Goal: Task Accomplishment & Management: Use online tool/utility

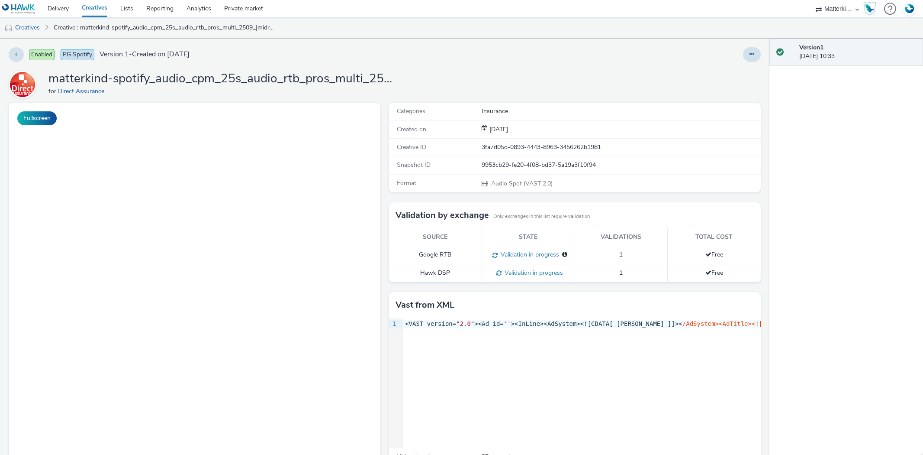
select select "55e0441e-22c0-4534-8c4e-716011613e8a"
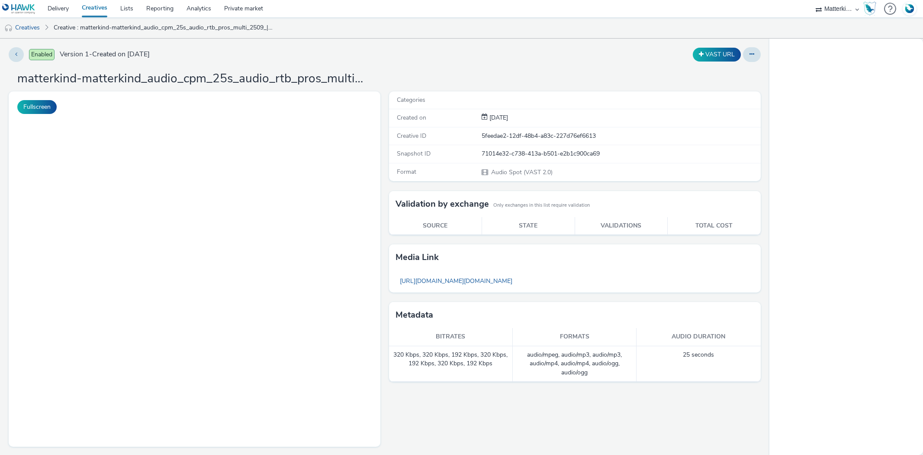
select select "55e0441e-22c0-4534-8c4e-716011613e8a"
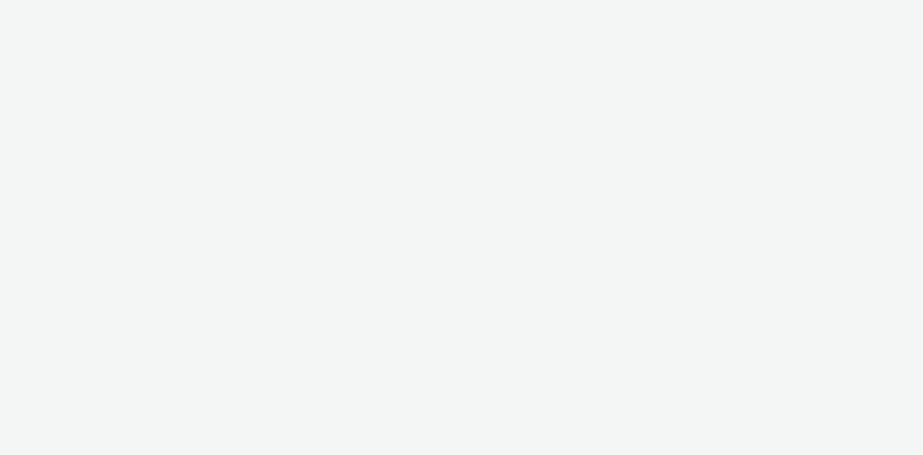
select select "55e0441e-22c0-4534-8c4e-716011613e8a"
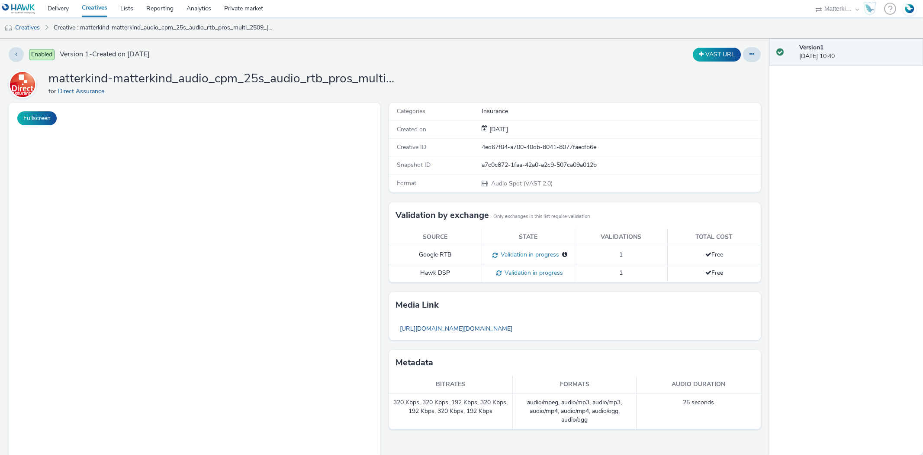
select select "55e0441e-22c0-4534-8c4e-716011613e8a"
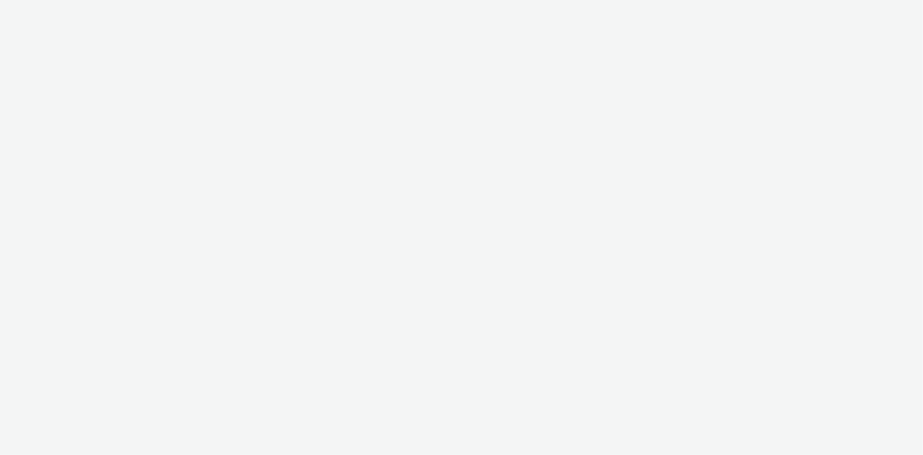
select select "08a58170-7f08-4922-abc8-b2d1eb407230"
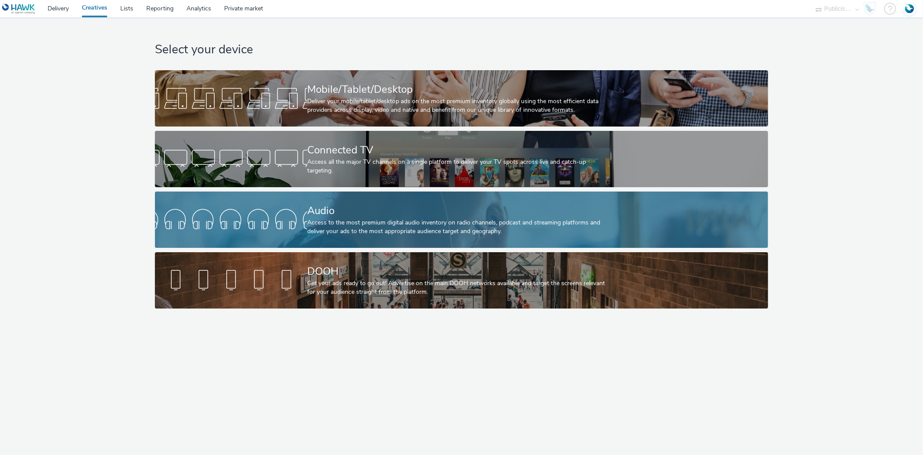
click at [330, 223] on div "Access to the most premium digital audio inventory on radio channels, podcast a…" at bounding box center [459, 227] width 305 height 18
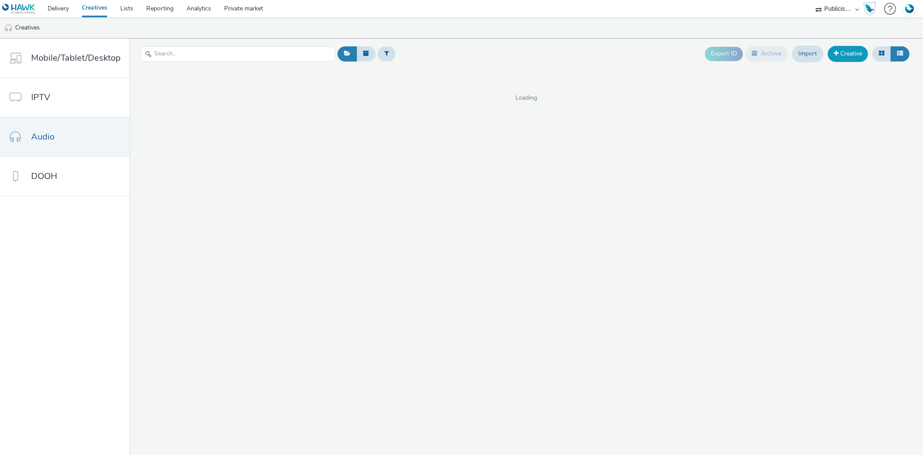
click at [858, 53] on link "Creative" at bounding box center [848, 54] width 40 height 16
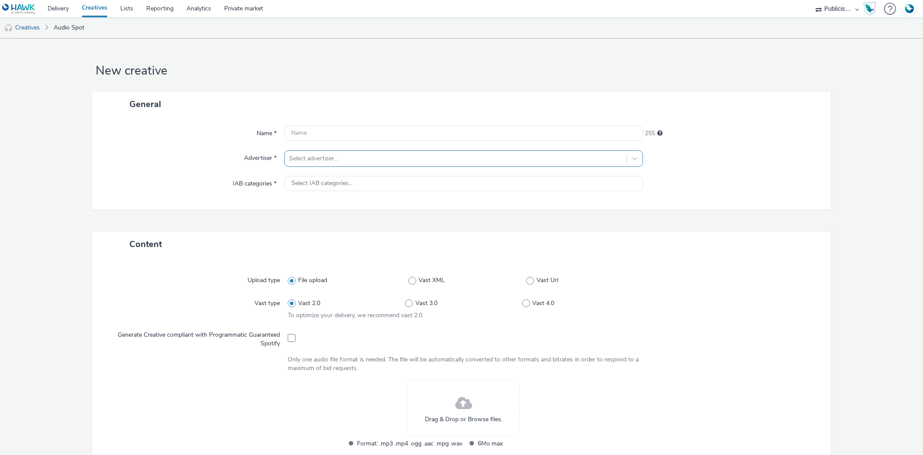
click at [314, 161] on div at bounding box center [455, 158] width 333 height 10
type input "feu"
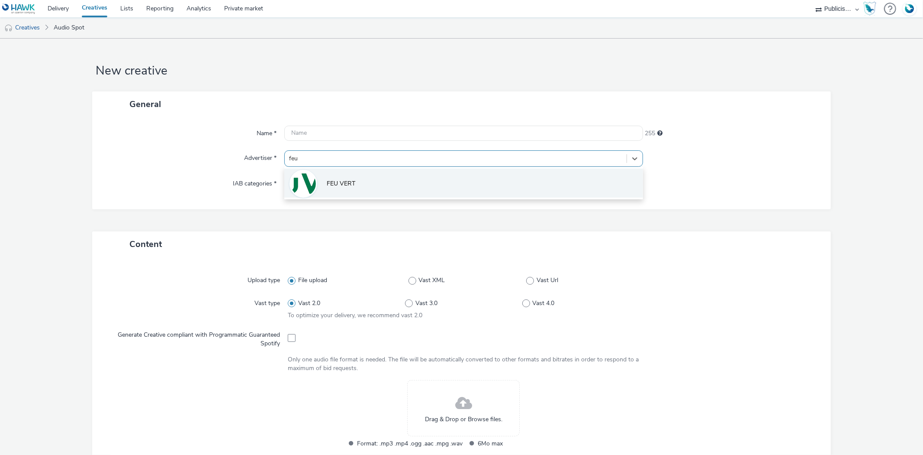
click at [342, 197] on li "FEU VERT" at bounding box center [463, 182] width 358 height 29
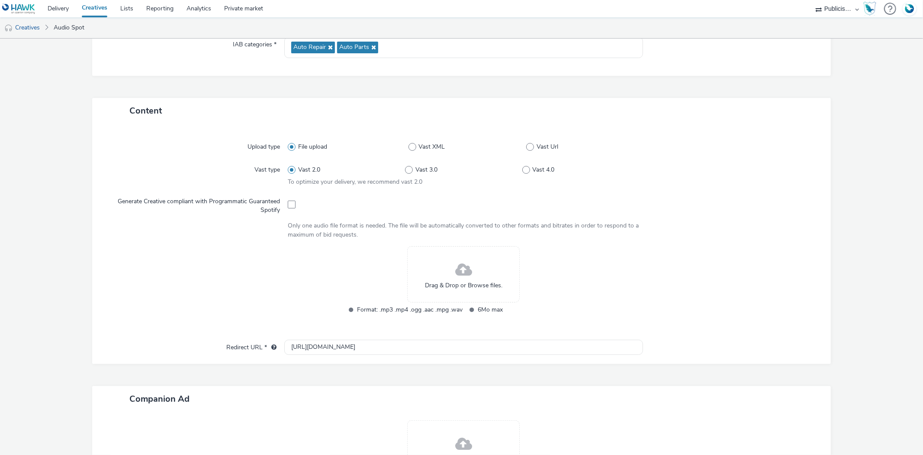
scroll to position [144, 0]
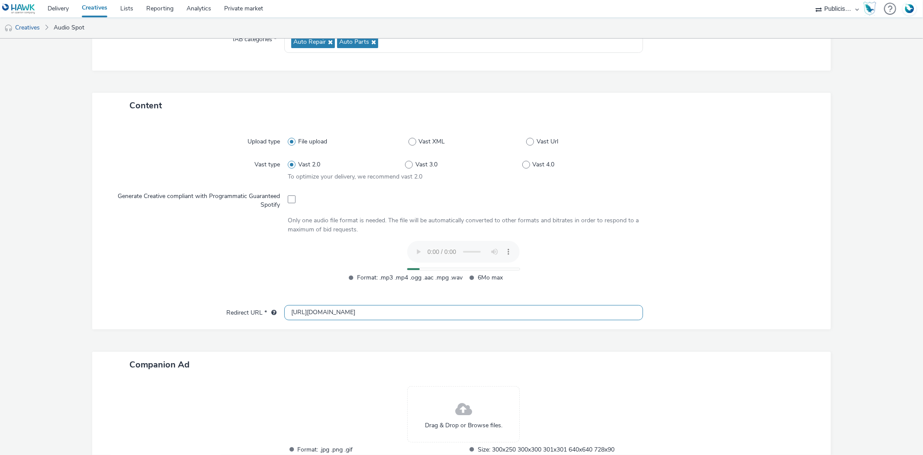
click at [298, 309] on input "[URL][DOMAIN_NAME]" at bounding box center [463, 312] width 358 height 15
click at [300, 309] on input "[URL][DOMAIN_NAME]" at bounding box center [463, 312] width 358 height 15
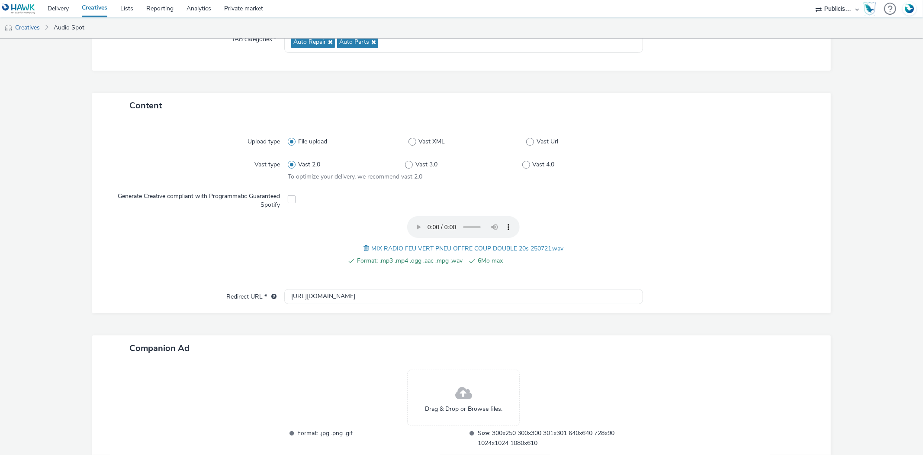
click at [325, 309] on div "Upload type File upload Vast XML Vast Url Vast type Vast 2.0 Vast 3.0 Vast 4.0 …" at bounding box center [461, 215] width 739 height 195
click at [308, 292] on input "[URL][DOMAIN_NAME]" at bounding box center [463, 296] width 358 height 15
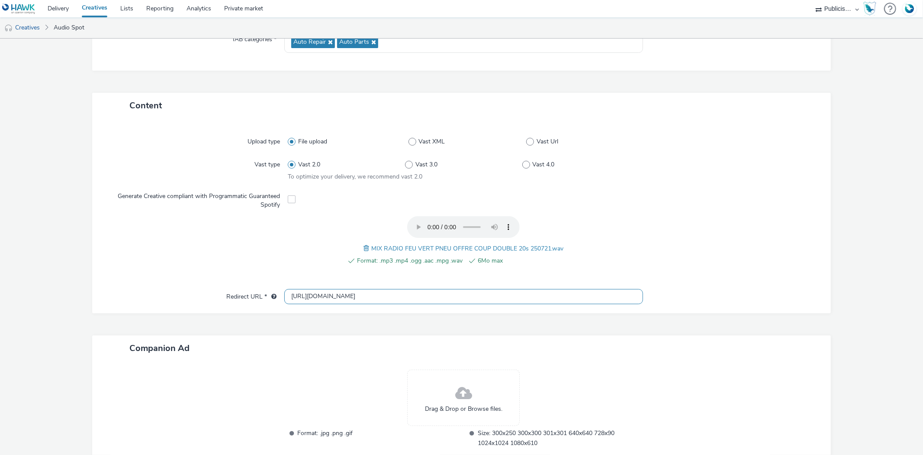
paste input "s://[DOMAIN_NAME][URL]"
type input "[URL][DOMAIN_NAME]"
click at [773, 211] on div "Upload type File upload Vast XML Vast Url Vast type Vast 2.0 Vast 3.0 Vast 4.0 …" at bounding box center [461, 208] width 721 height 162
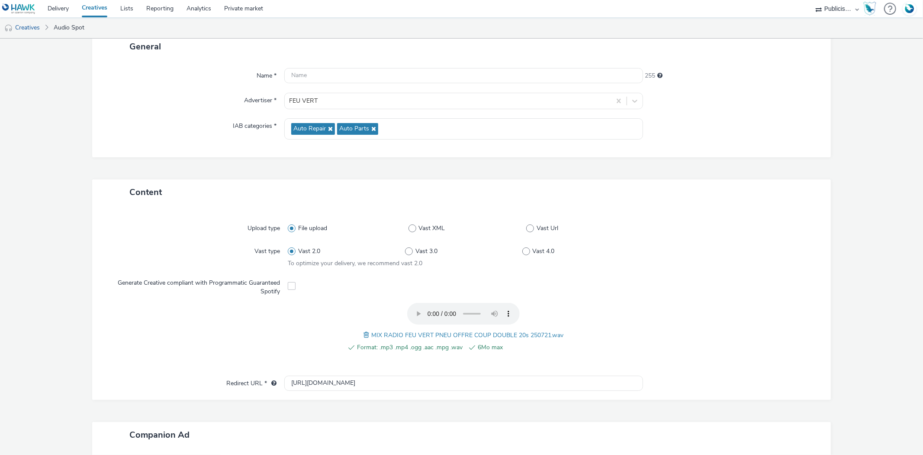
scroll to position [192, 0]
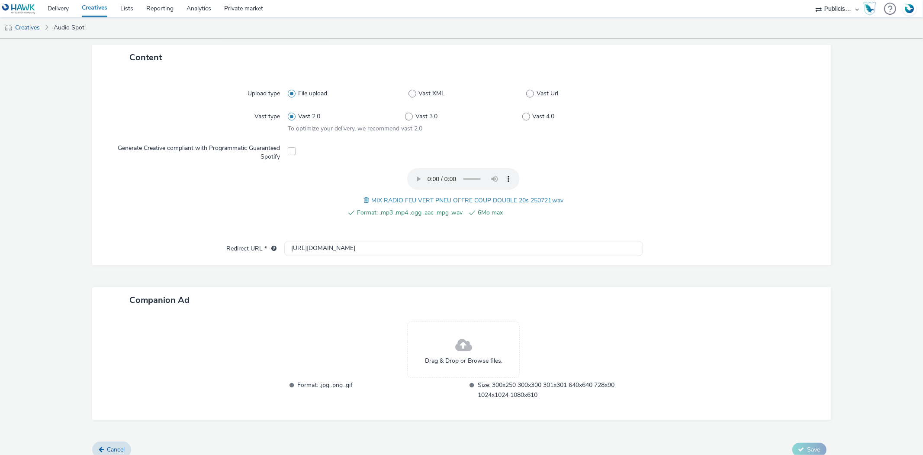
click at [414, 208] on span "Format: .mp3 .mp4 .ogg .aac .mpg .wav" at bounding box center [410, 212] width 106 height 10
click at [407, 193] on div "Format: .mp3 .mp4 .ogg .aac .mpg .wav 6Mo max MIX RADIO FEU VERT PNEU OFFRE COU…" at bounding box center [464, 197] width 352 height 58
click at [407, 200] on span "MIX RADIO FEU VERT PNEU OFFRE COUP DOUBLE 20s 250721.wav" at bounding box center [467, 200] width 192 height 8
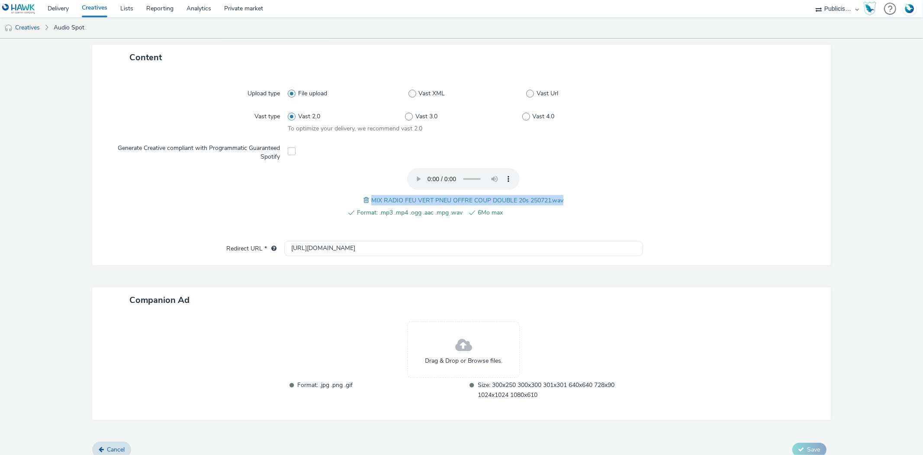
click at [407, 200] on span "MIX RADIO FEU VERT PNEU OFFRE COUP DOUBLE 20s 250721.wav" at bounding box center [467, 200] width 192 height 8
copy span "MIX RADIO FEU VERT PNEU OFFRE COUP DOUBLE 20s 250721.wav"
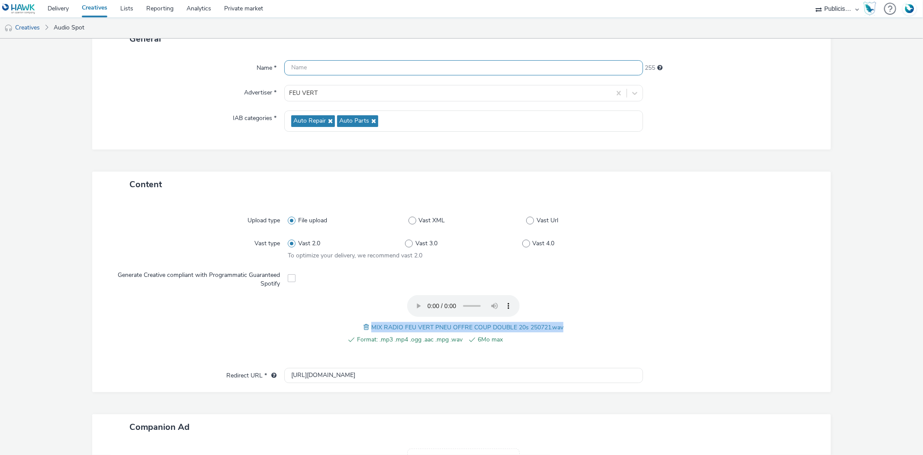
scroll to position [0, 0]
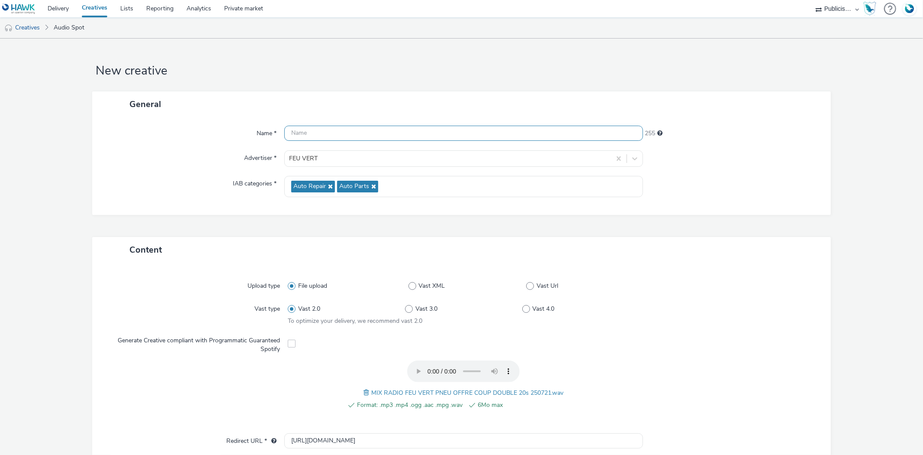
click at [321, 132] on input "text" at bounding box center [463, 133] width 358 height 15
paste input "MIX RADIO FEU VERT PNEU OFFRE COUP DOUBLE 20s 250721.wav"
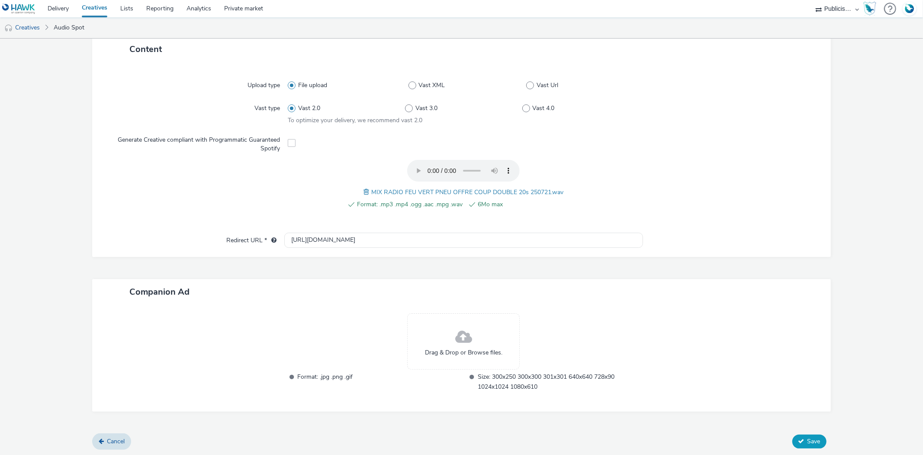
type input "MIX RADIO FEU VERT PNEU OFFRE COUP DOUBLE 20s 250721"
click at [807, 444] on button "Save" at bounding box center [810, 441] width 34 height 14
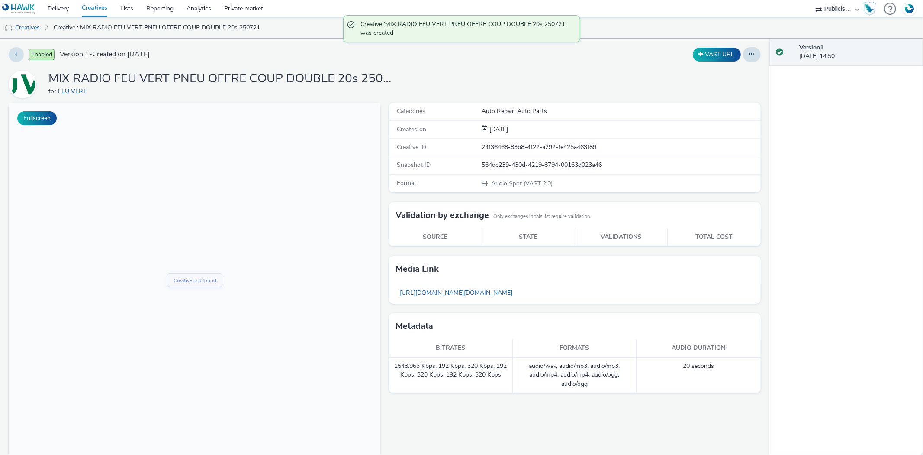
click at [95, 10] on link "Creatives" at bounding box center [94, 8] width 39 height 17
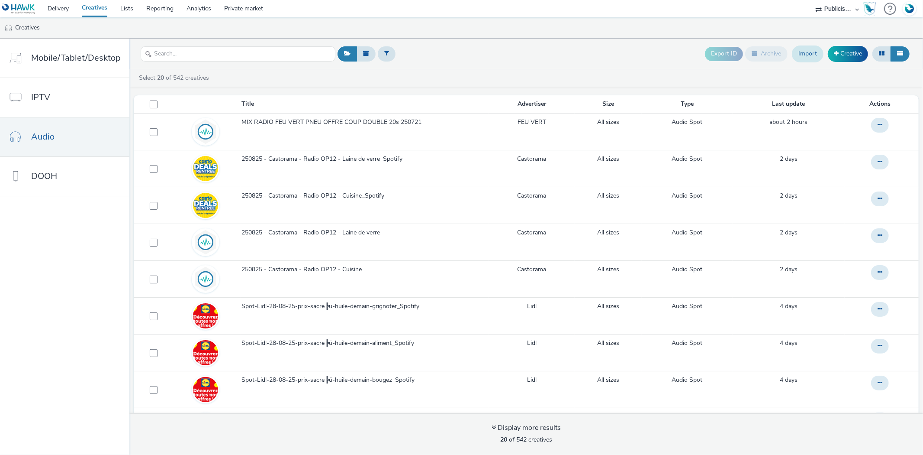
click at [819, 57] on link "Import" at bounding box center [808, 53] width 32 height 16
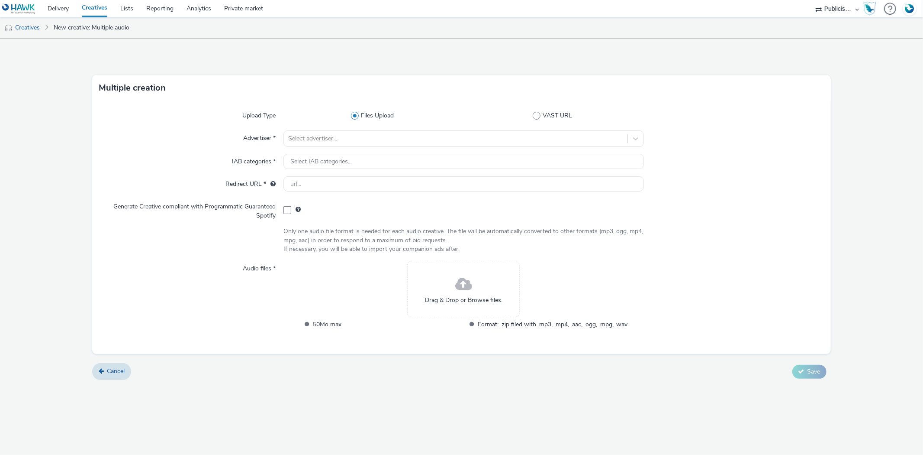
click at [93, 5] on link "Creatives" at bounding box center [94, 8] width 39 height 17
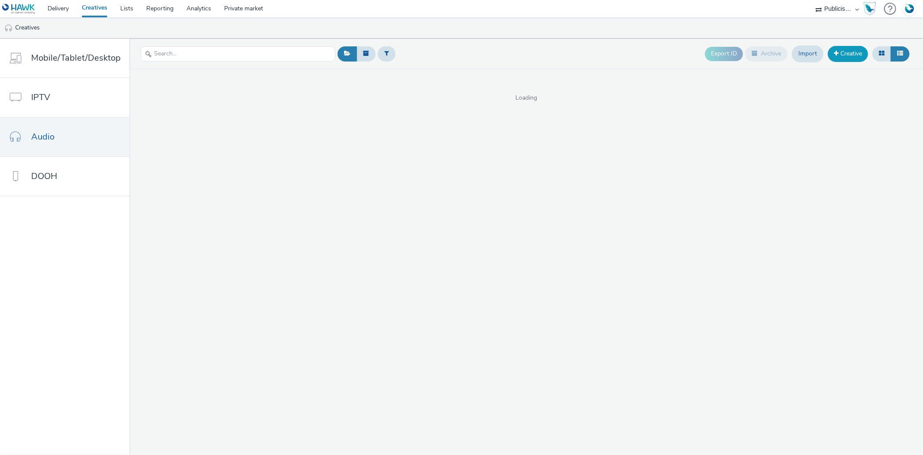
click at [860, 53] on link "Creative" at bounding box center [848, 54] width 40 height 16
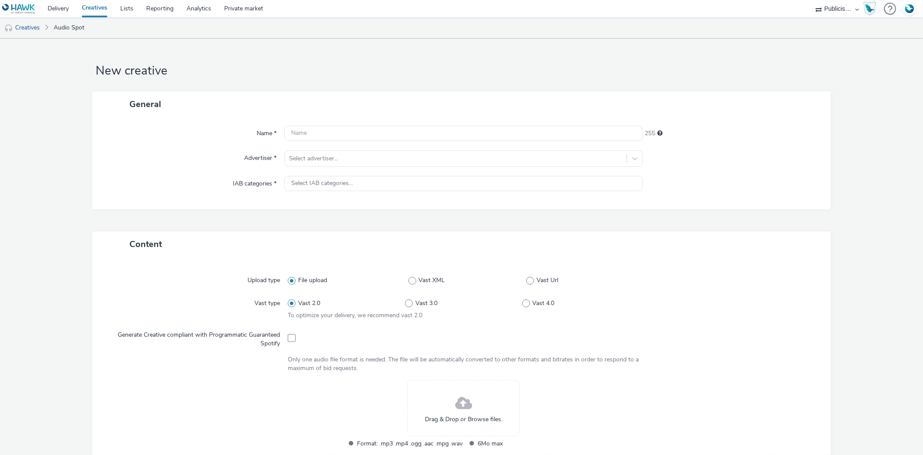
click at [310, 148] on div "Name * 255 Advertiser * Select advertiser... IAB categories * Select IAB catego…" at bounding box center [461, 163] width 739 height 92
click at [313, 156] on div at bounding box center [455, 158] width 333 height 10
type input "feu"
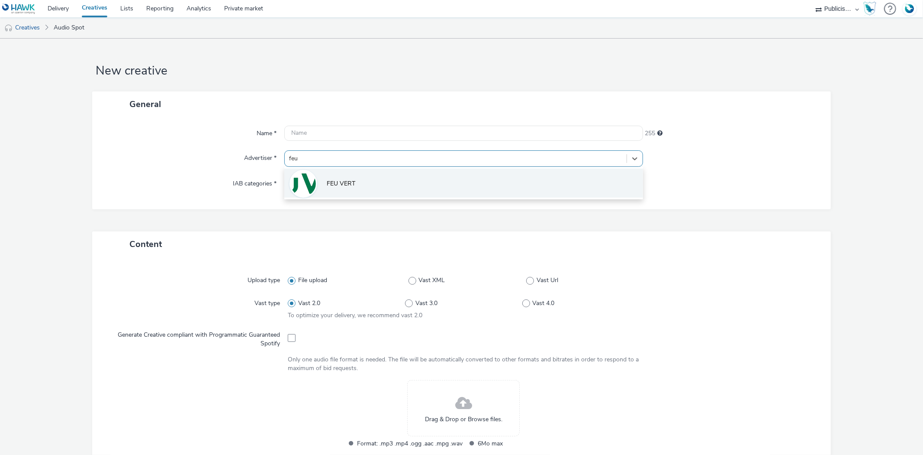
click at [322, 183] on li "FEU VERT" at bounding box center [463, 182] width 358 height 29
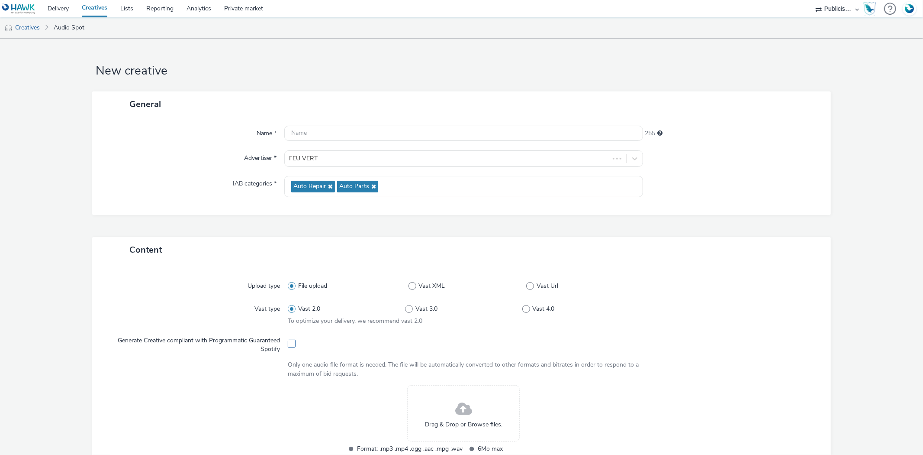
click at [289, 347] on span at bounding box center [292, 343] width 8 height 8
checkbox input "true"
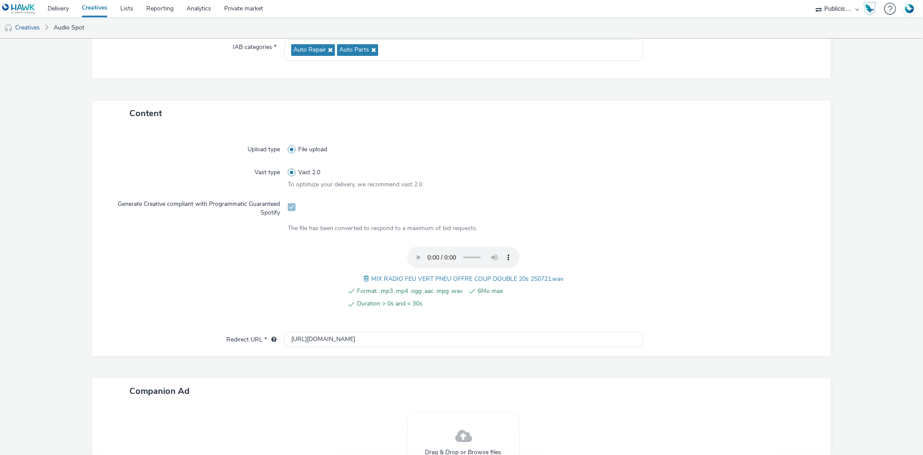
scroll to position [225, 0]
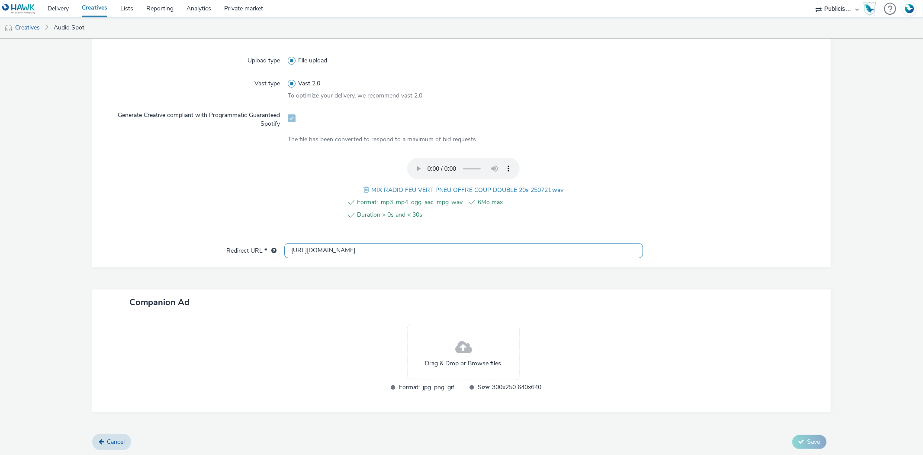
click at [306, 250] on input "[URL][DOMAIN_NAME]" at bounding box center [463, 250] width 358 height 15
paste input "s://[DOMAIN_NAME][URL]"
type input "[URL][DOMAIN_NAME]"
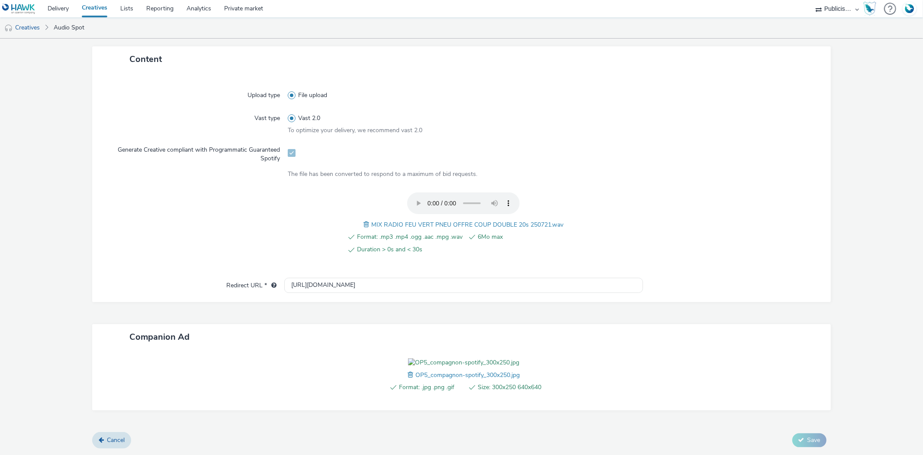
click at [410, 220] on span "MIX RADIO FEU VERT PNEU OFFRE COUP DOUBLE 20s 250721.wav" at bounding box center [467, 224] width 192 height 8
copy span "MIX RADIO FEU VERT PNEU OFFRE COUP DOUBLE 20s 250721.wav"
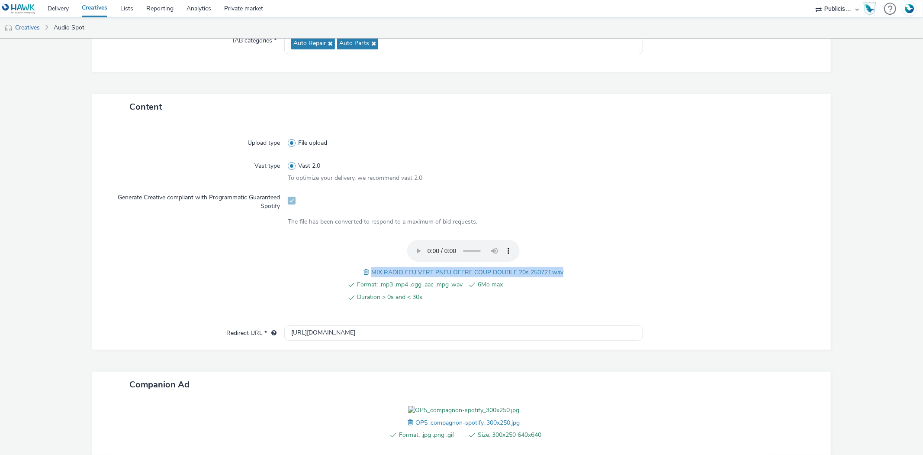
scroll to position [0, 0]
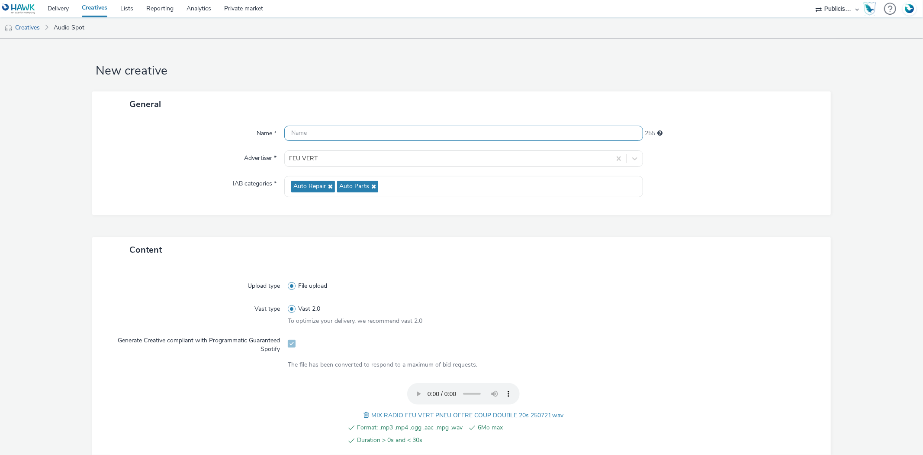
click at [334, 136] on input "text" at bounding box center [463, 133] width 358 height 15
paste input "MIX RADIO FEU VERT PNEU OFFRE COUP DOUBLE 20s 250721.wav"
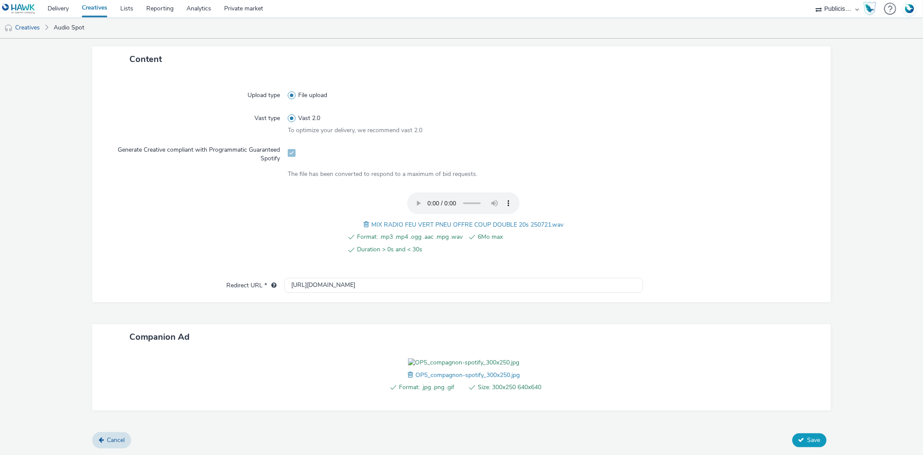
type input "MIX RADIO FEU VERT PNEU OFFRE COUP DOUBLE 20s 250721_Spotify"
click at [810, 435] on span "Save" at bounding box center [814, 439] width 13 height 8
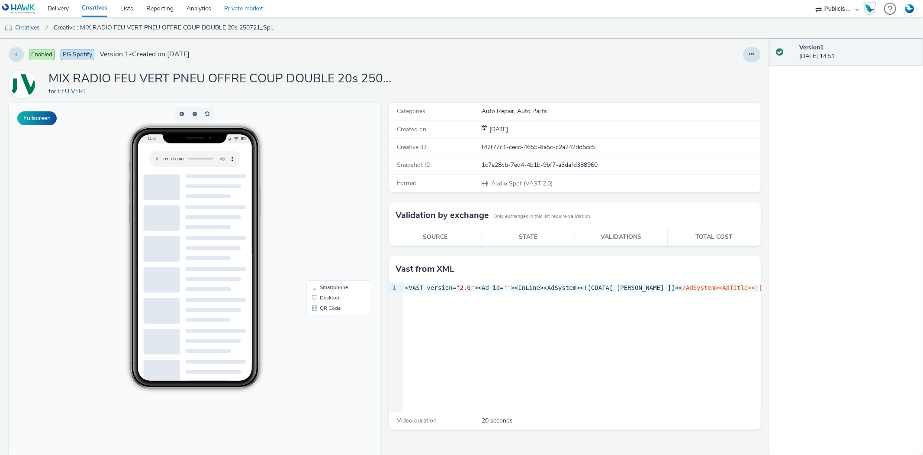
click at [245, 7] on link "Private market" at bounding box center [244, 8] width 52 height 17
